Goal: Information Seeking & Learning: Learn about a topic

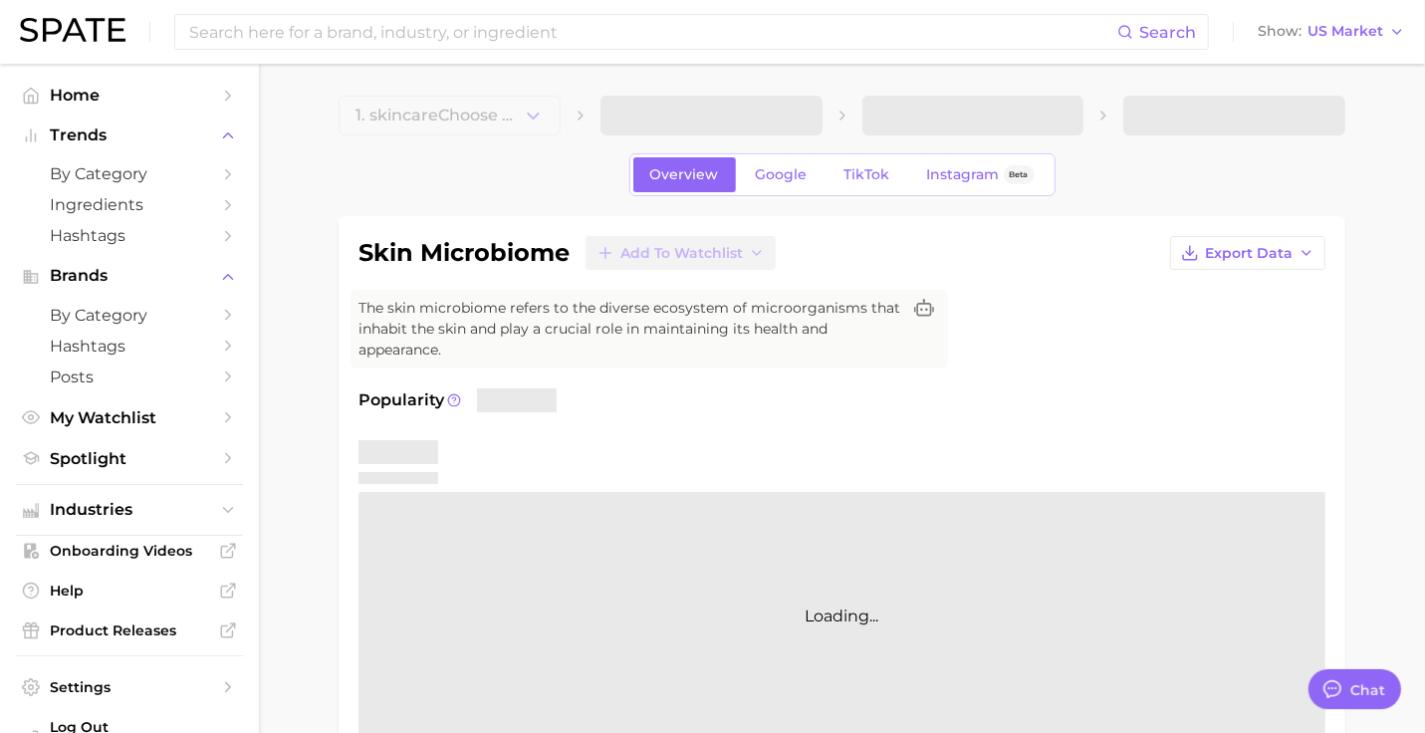
type textarea "x"
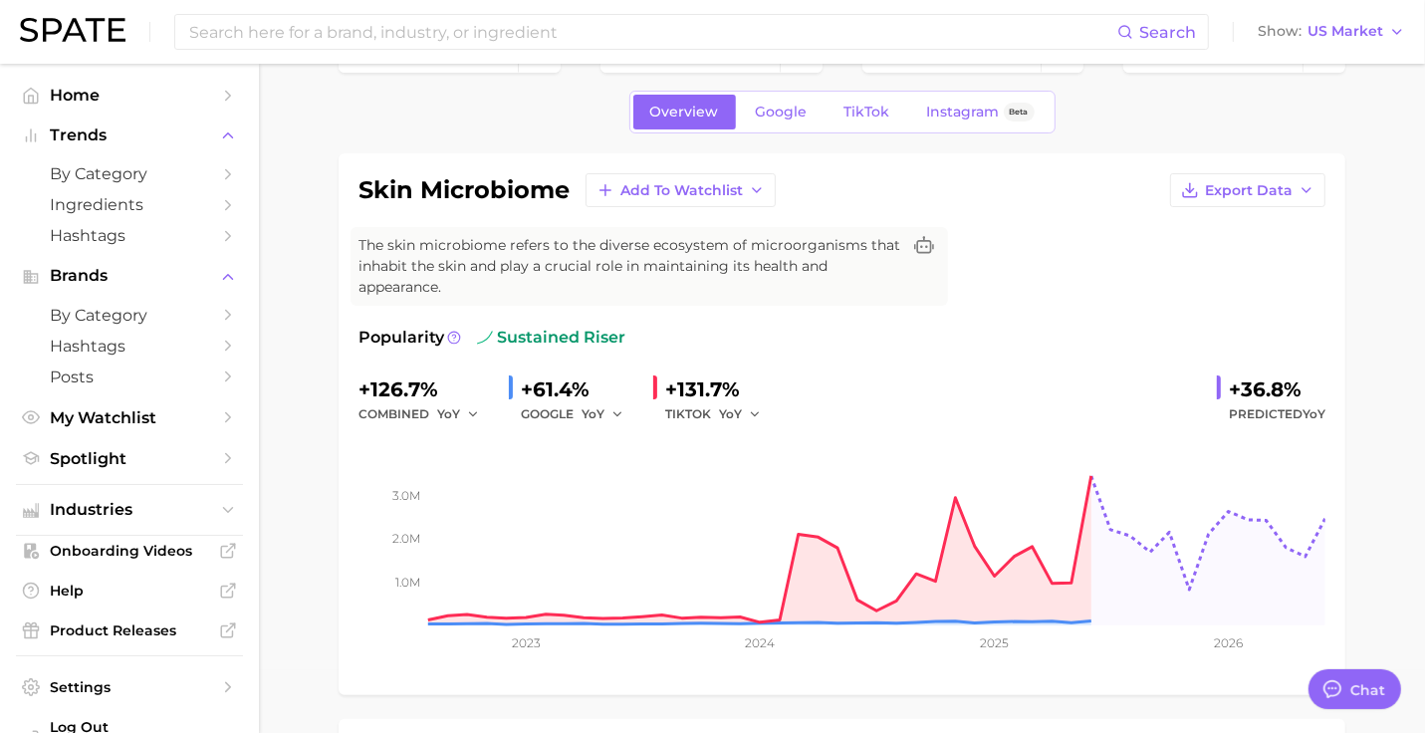
scroll to position [60, 0]
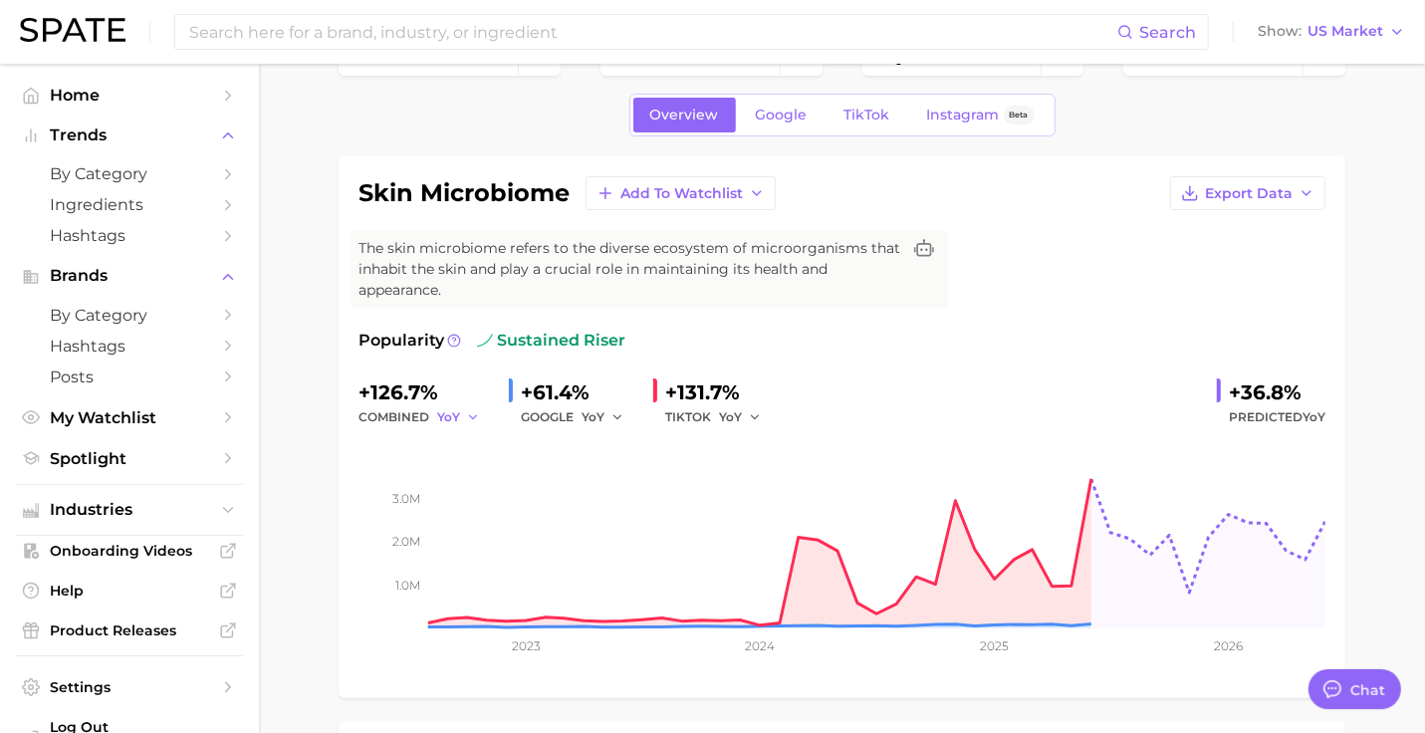
click at [462, 416] on button "YoY" at bounding box center [458, 417] width 43 height 24
click at [474, 507] on button "MoM" at bounding box center [546, 521] width 219 height 36
click at [586, 414] on span "YoY" at bounding box center [592, 416] width 23 height 17
click at [634, 517] on button "MoM" at bounding box center [690, 521] width 219 height 36
click at [737, 408] on span "YoY" at bounding box center [730, 416] width 23 height 17
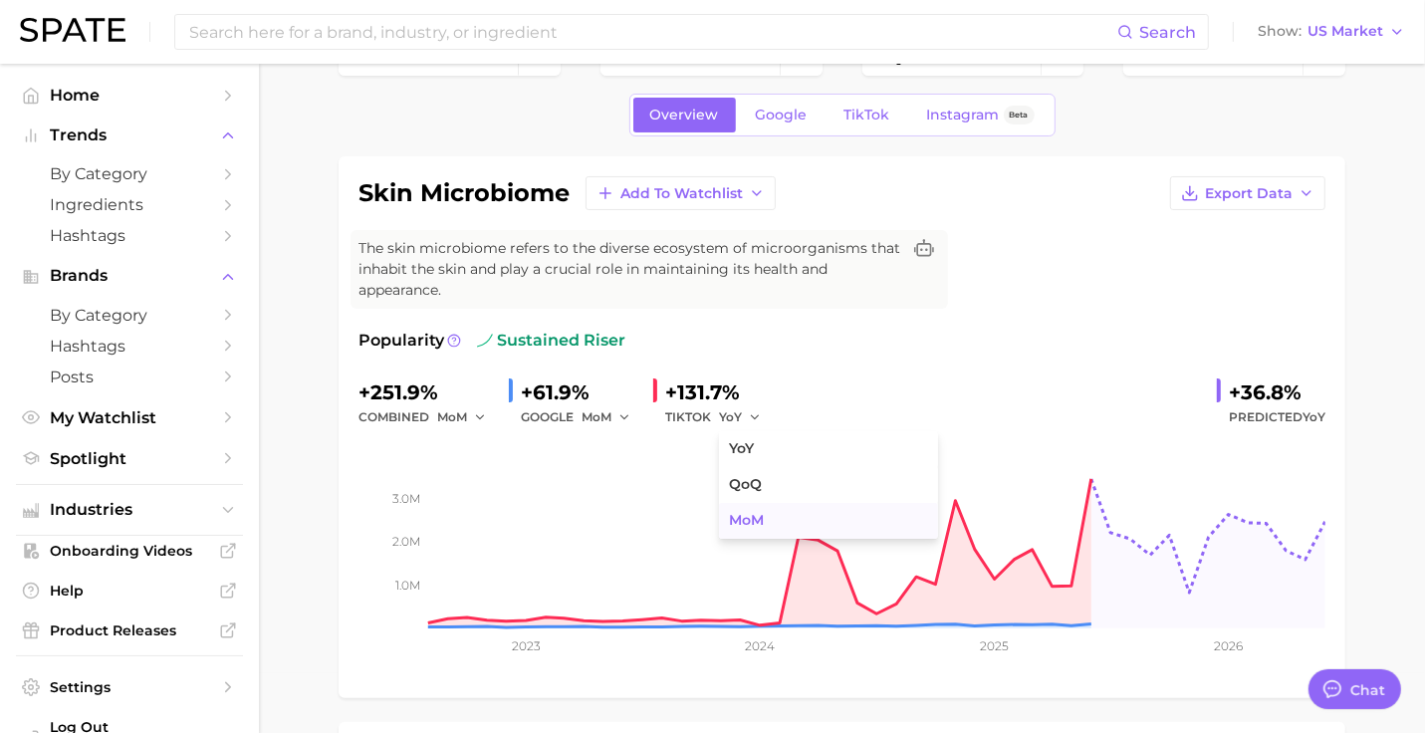
click at [748, 522] on span "MoM" at bounding box center [746, 520] width 35 height 17
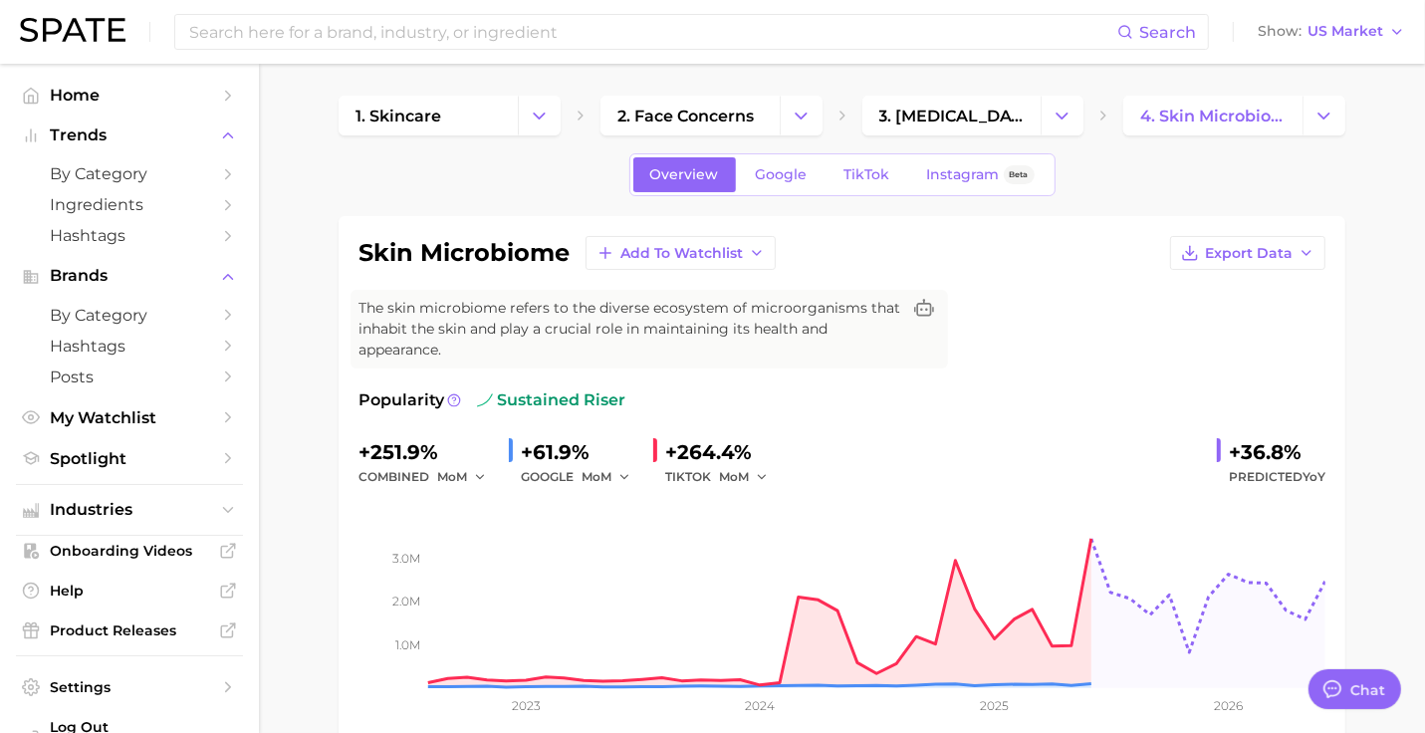
scroll to position [1386, 0]
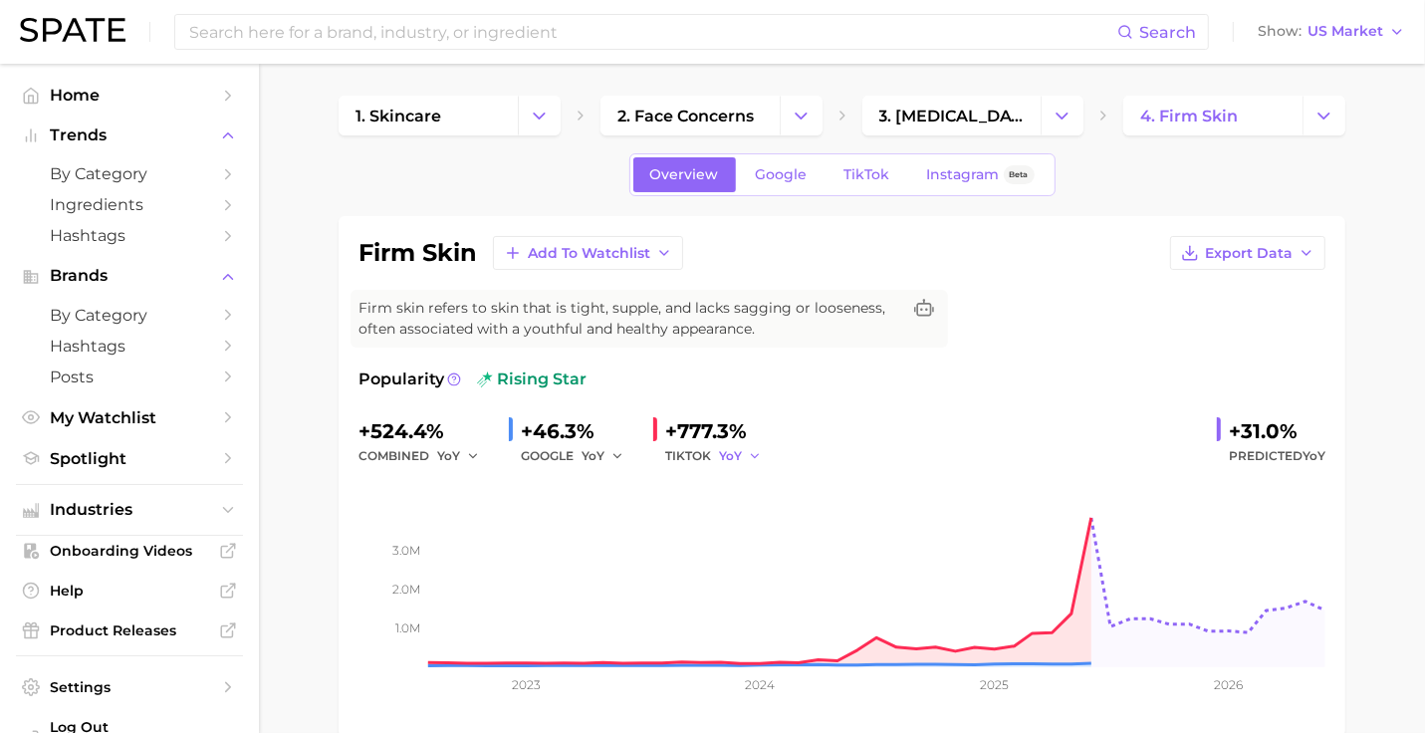
click at [732, 453] on span "YoY" at bounding box center [730, 455] width 23 height 17
click at [766, 555] on button "MoM" at bounding box center [828, 560] width 219 height 36
